Goal: Obtain resource: Download file/media

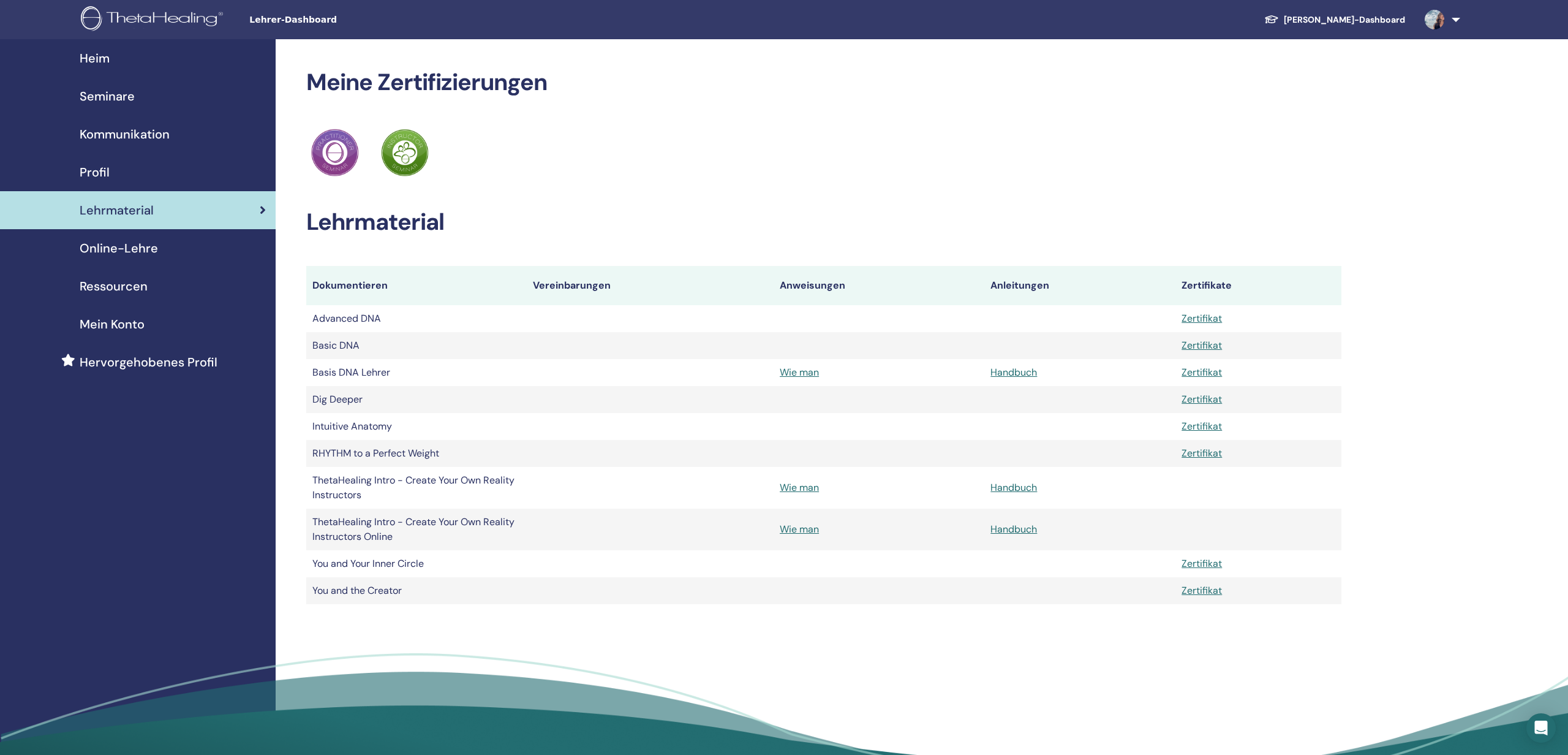
click at [1390, 171] on div "Meine Zertifizierungen ThetaHealing Praktiker ThetaHealing Lehrer Lehrmaterial …" at bounding box center [863, 407] width 1176 height 736
click at [1374, 23] on link "[PERSON_NAME]-Dashboard" at bounding box center [1334, 19] width 160 height 23
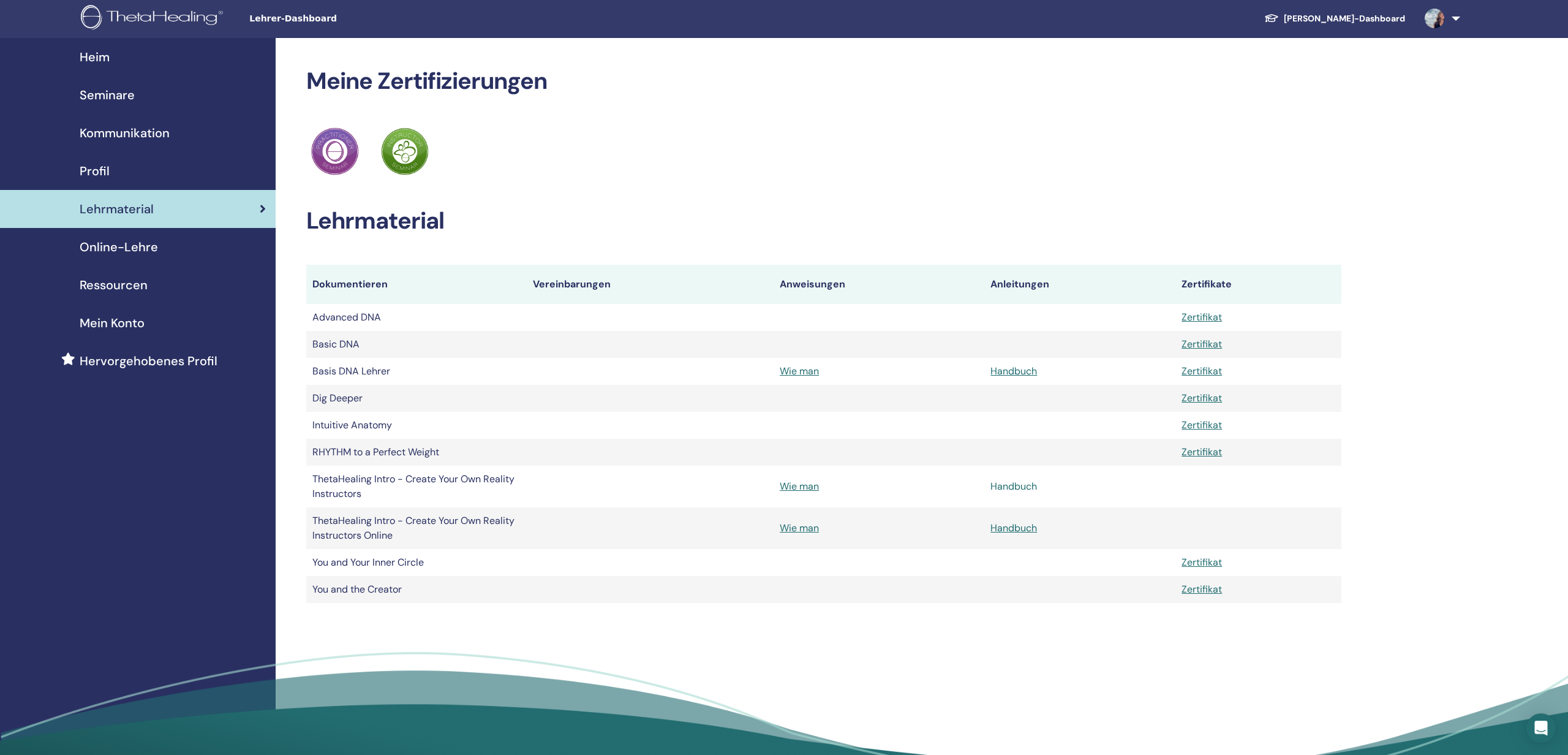
click at [996, 490] on link "Handbuch" at bounding box center [1013, 486] width 47 height 13
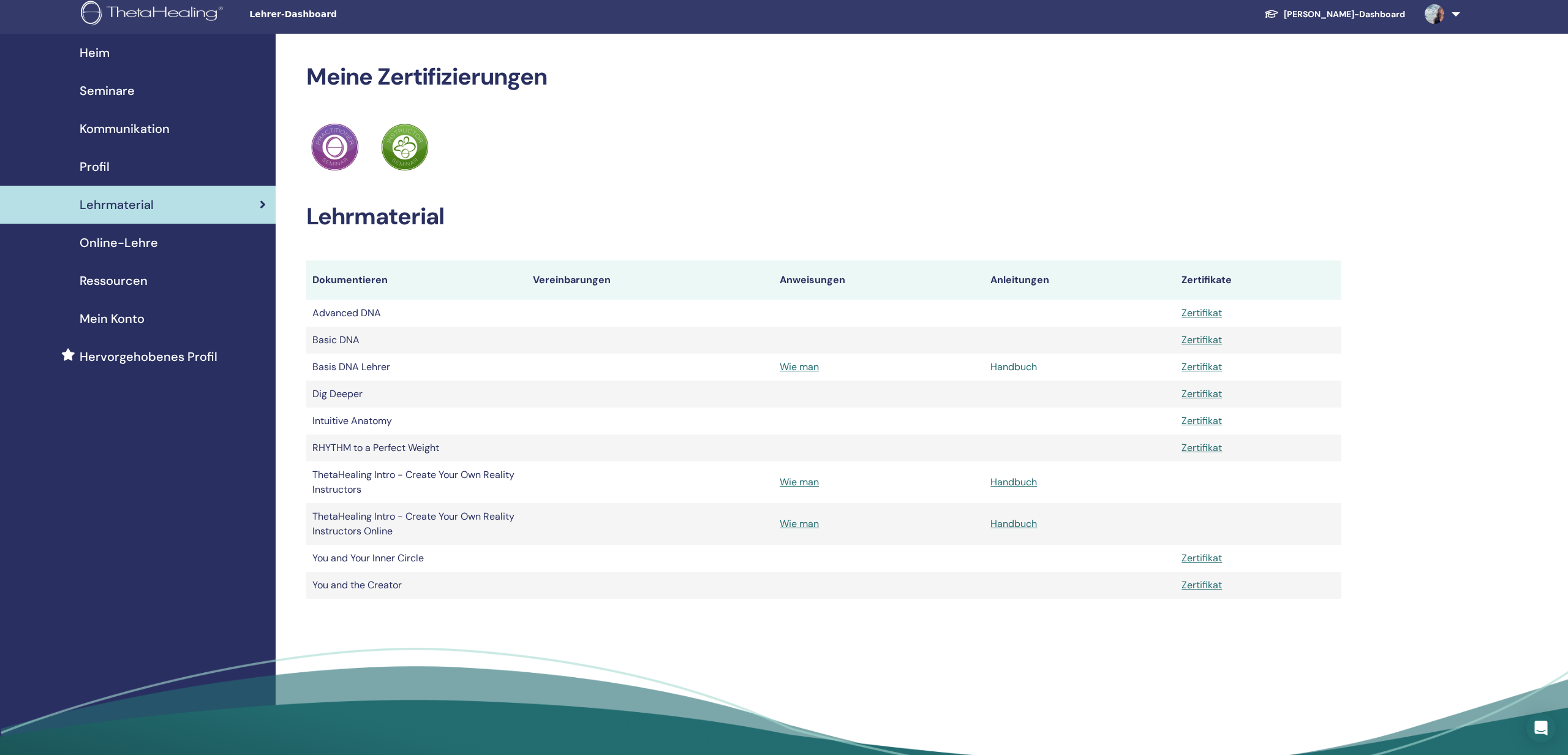
click at [1014, 368] on link "Handbuch" at bounding box center [1013, 366] width 47 height 13
